Goal: Task Accomplishment & Management: Manage account settings

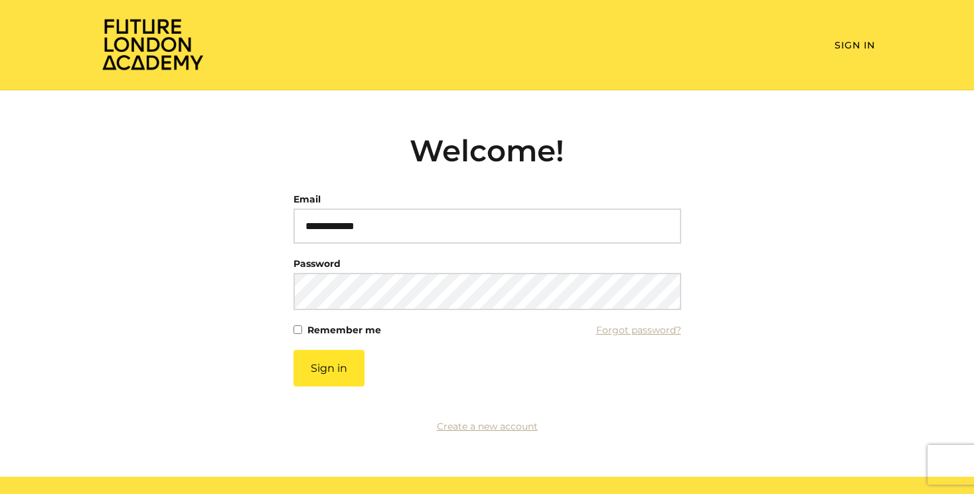
type input "**********"
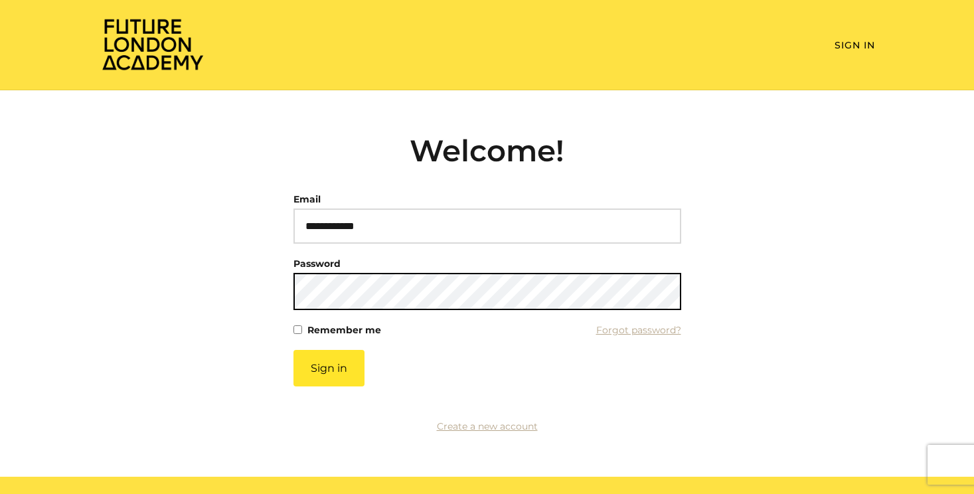
click at [294, 350] on button "Sign in" at bounding box center [329, 368] width 71 height 37
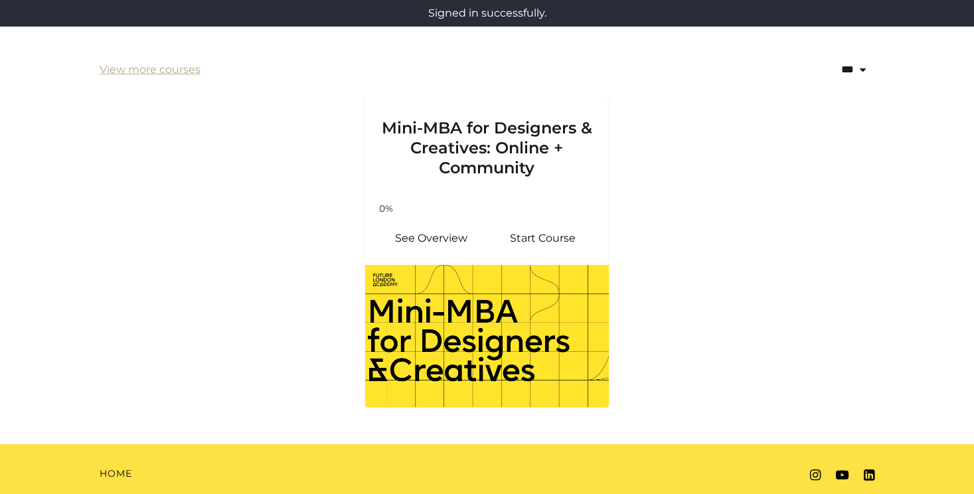
scroll to position [312, 0]
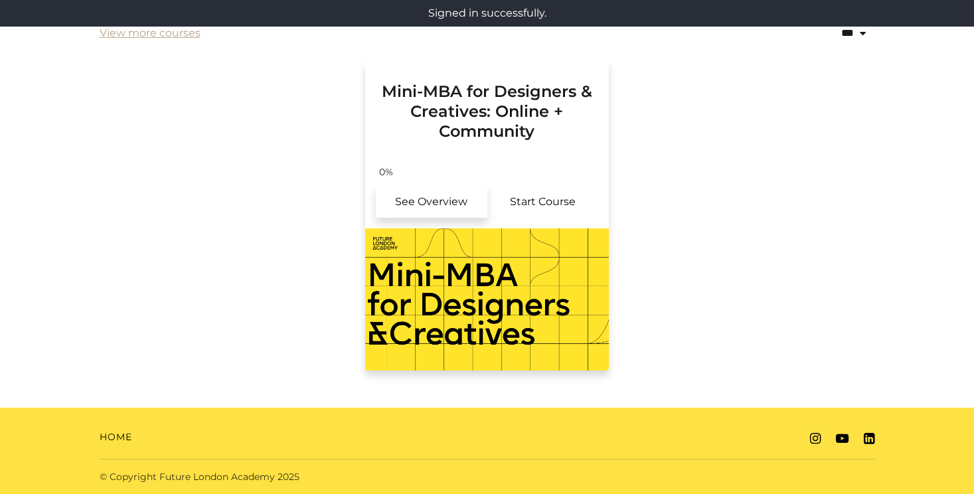
click at [428, 197] on link "See Overview" at bounding box center [432, 202] width 112 height 32
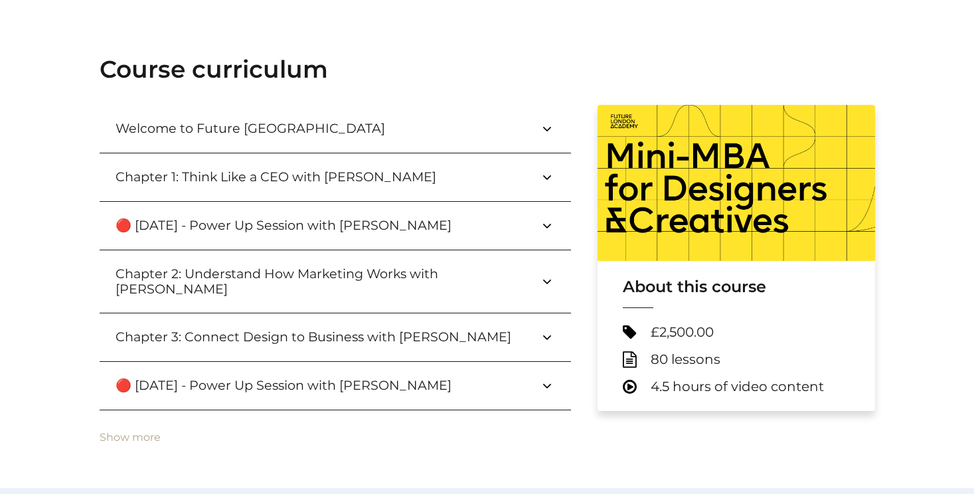
scroll to position [445, 0]
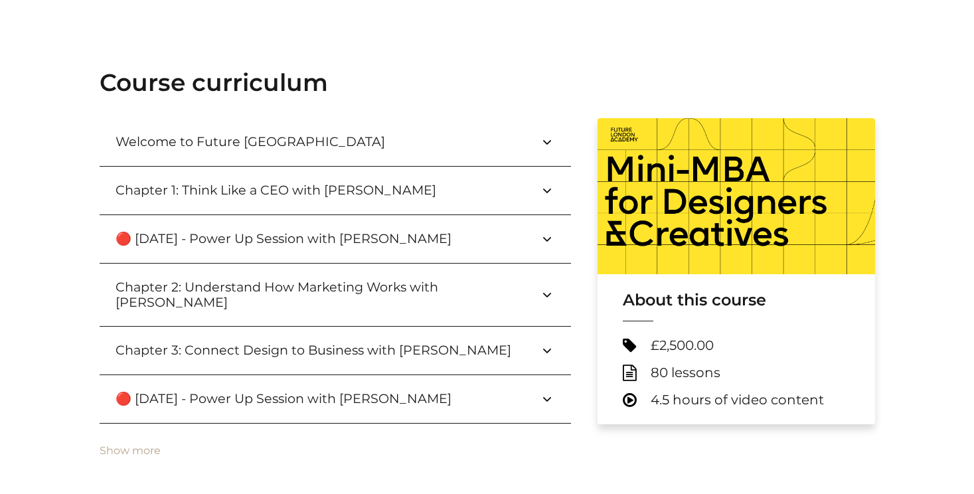
click at [557, 147] on button "Welcome to Future London Academy" at bounding box center [336, 142] width 472 height 48
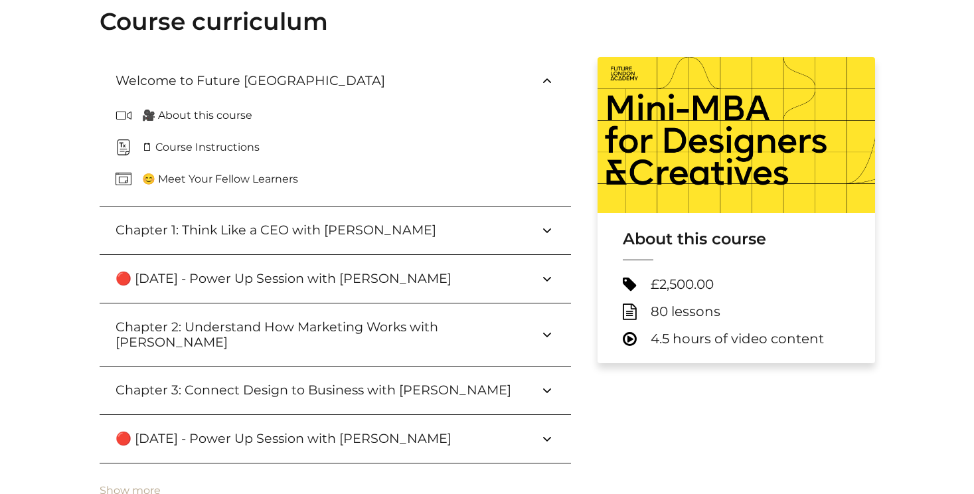
scroll to position [507, 0]
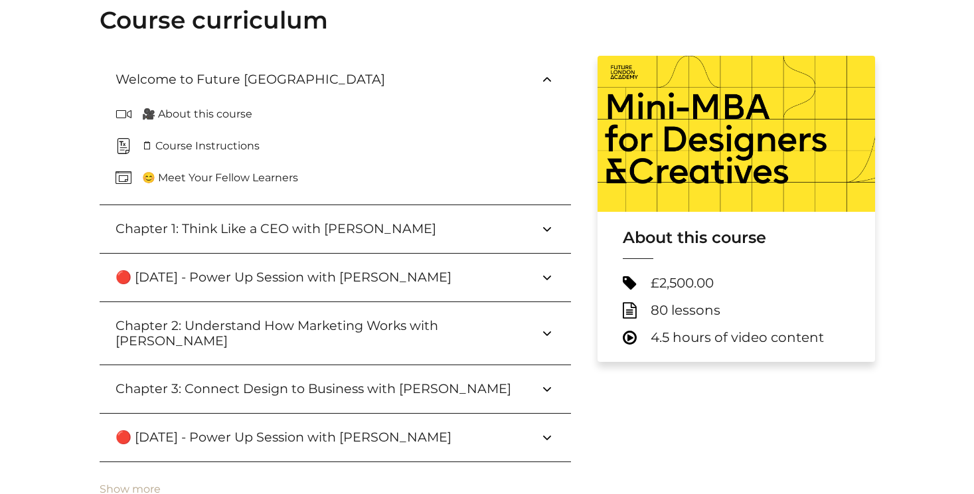
click at [543, 220] on button "Chapter 1: Think Like a CEO with Paul Wright" at bounding box center [336, 229] width 472 height 48
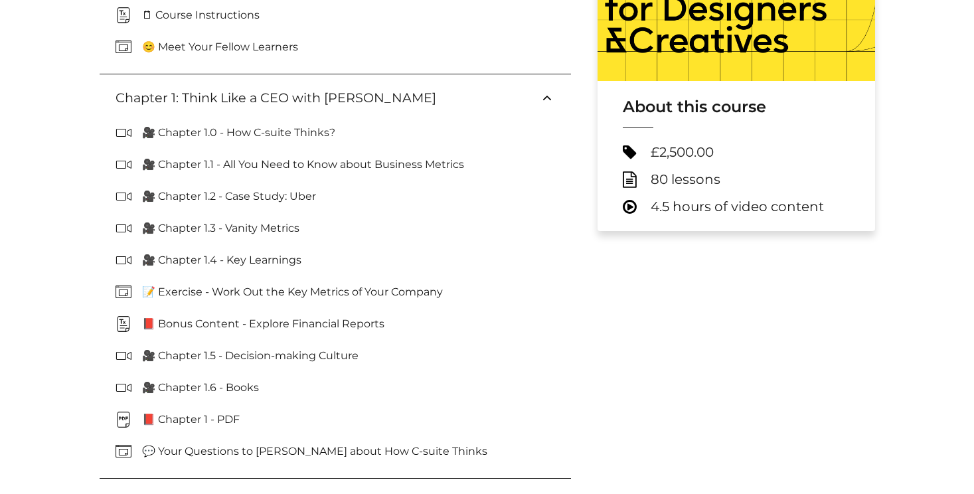
scroll to position [643, 0]
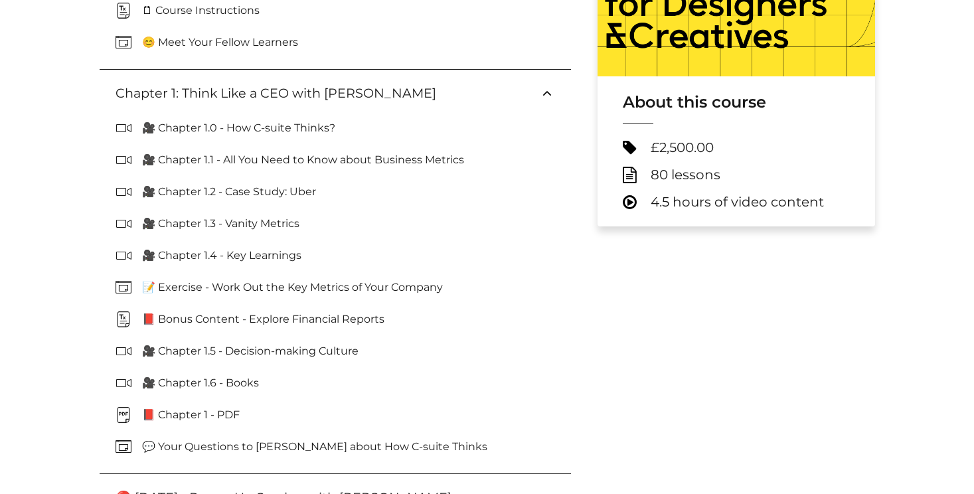
click at [548, 92] on icon at bounding box center [547, 94] width 16 height 16
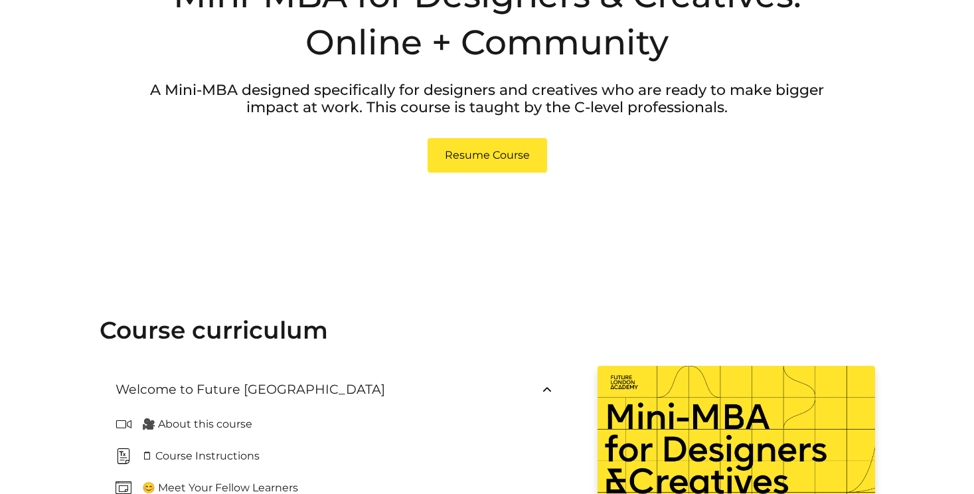
scroll to position [0, 0]
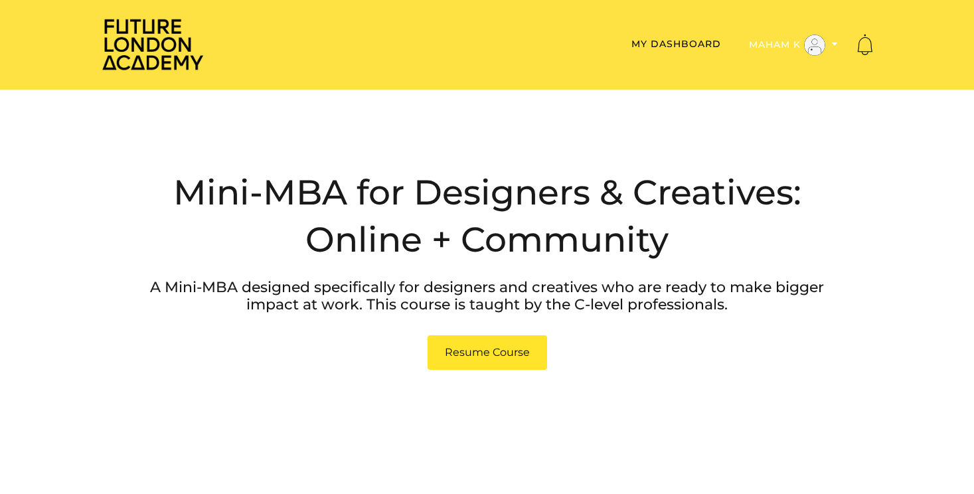
click at [834, 42] on icon "Toggle menu" at bounding box center [835, 43] width 6 height 9
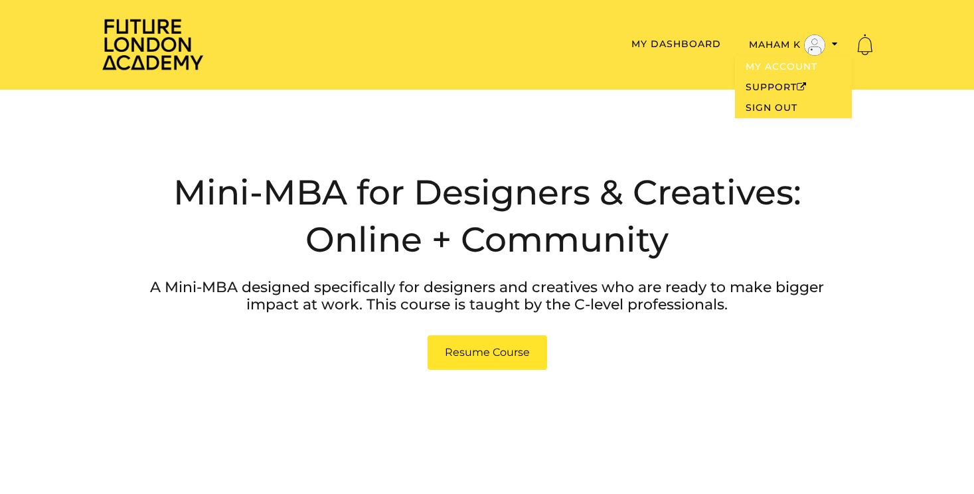
click at [771, 69] on link "My Account" at bounding box center [793, 66] width 117 height 21
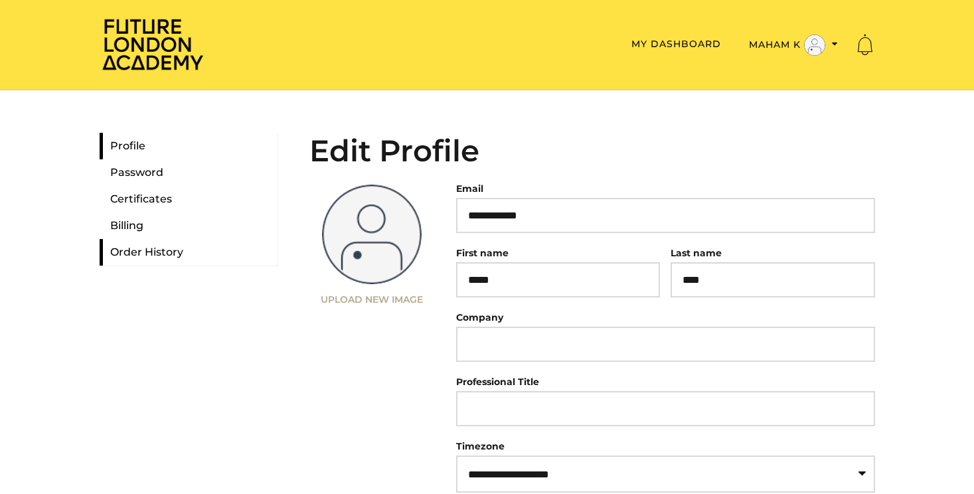
click at [137, 254] on link "Order History" at bounding box center [189, 252] width 178 height 27
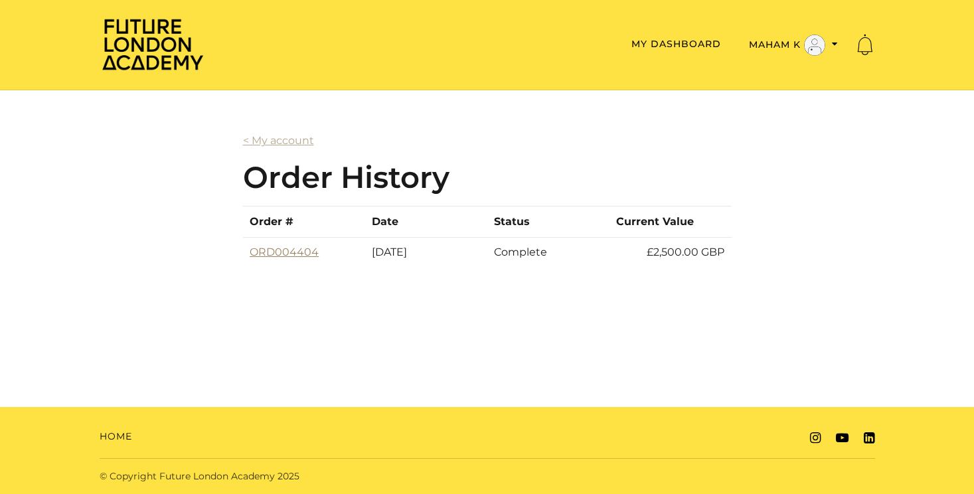
click at [293, 253] on link "ORD004404" at bounding box center [284, 252] width 69 height 13
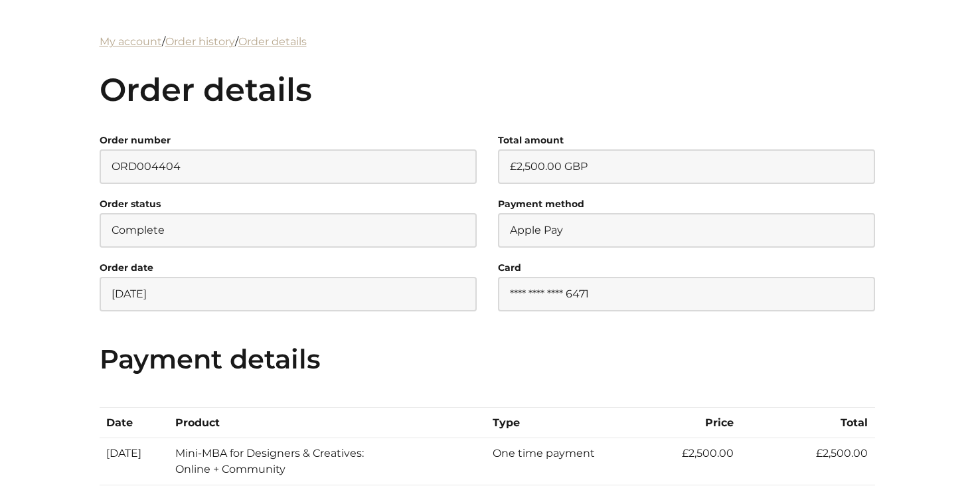
scroll to position [286, 0]
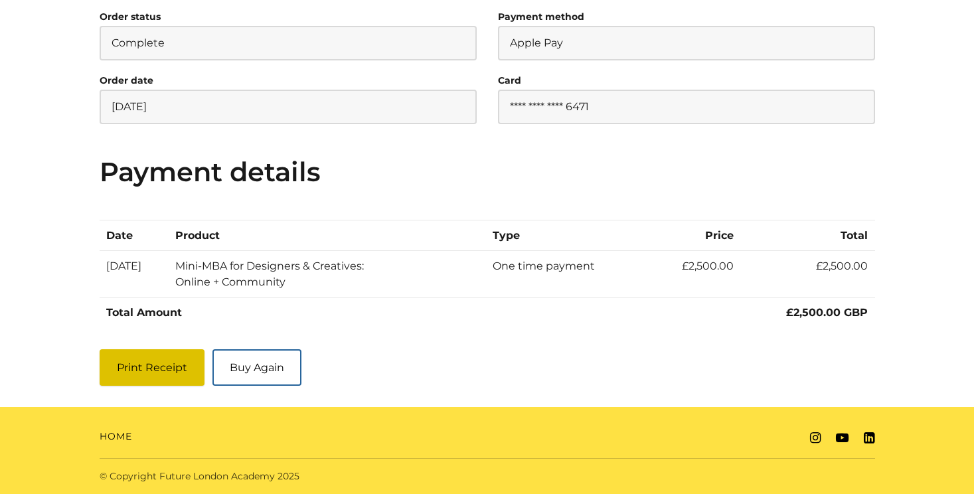
click at [145, 369] on button "Print Receipt" at bounding box center [152, 367] width 105 height 37
